Goal: Task Accomplishment & Management: Check status

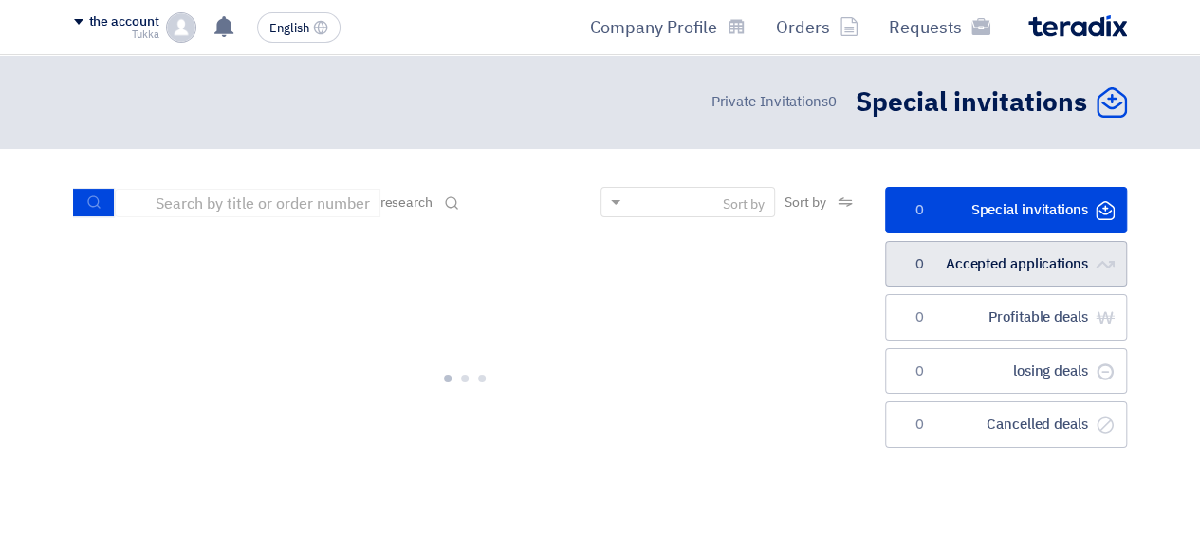
click at [996, 272] on font "Accepted applications" at bounding box center [1017, 263] width 142 height 21
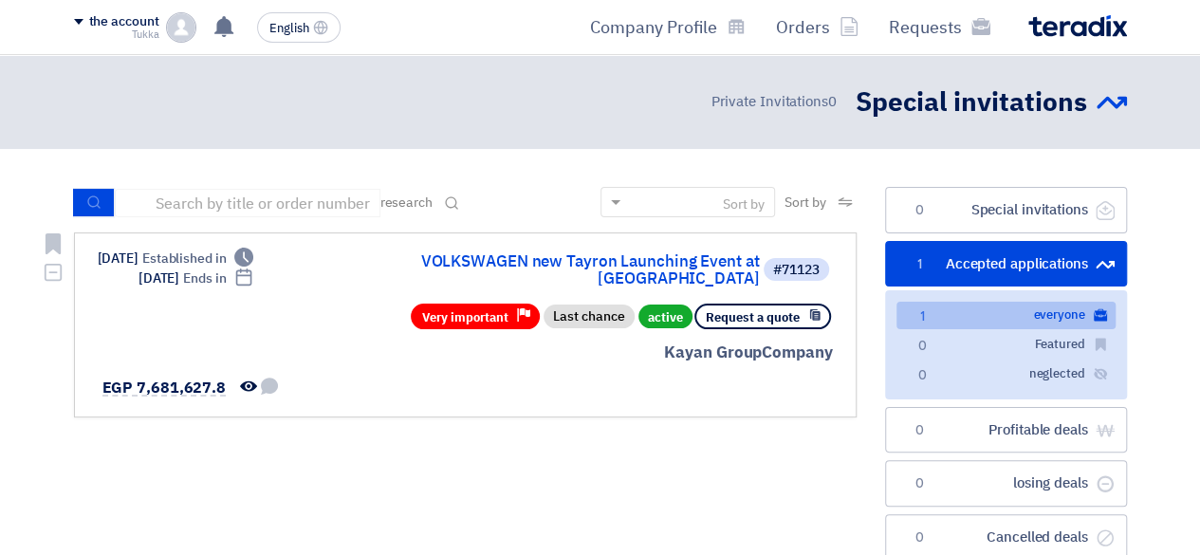
click at [582, 251] on div "#71123 VOLKSWAGEN new Tayron Launching Event at [GEOGRAPHIC_DATA]" at bounding box center [605, 269] width 456 height 42
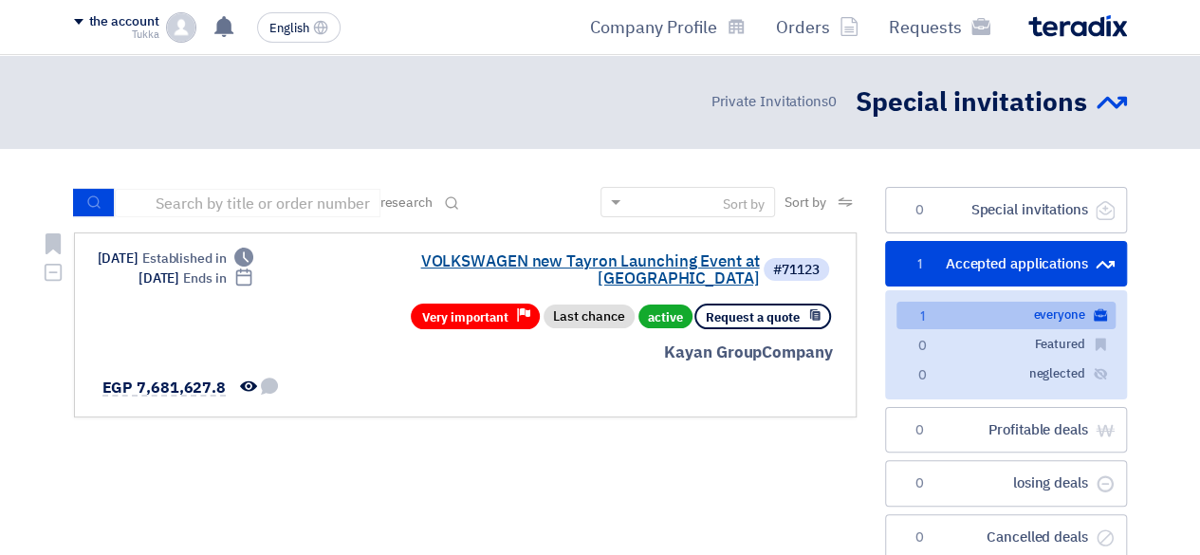
click at [582, 254] on font "VOLKSWAGEN new Tayron Launching Event at [GEOGRAPHIC_DATA]" at bounding box center [589, 269] width 339 height 41
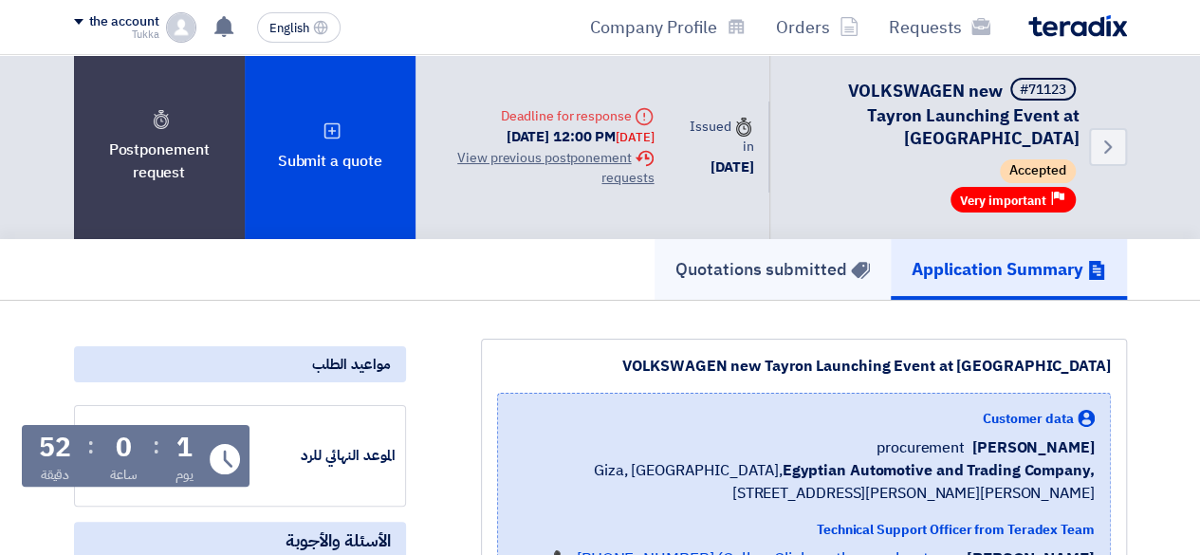
click at [770, 256] on font "Quotations submitted" at bounding box center [761, 269] width 172 height 26
